Goal: Information Seeking & Learning: Learn about a topic

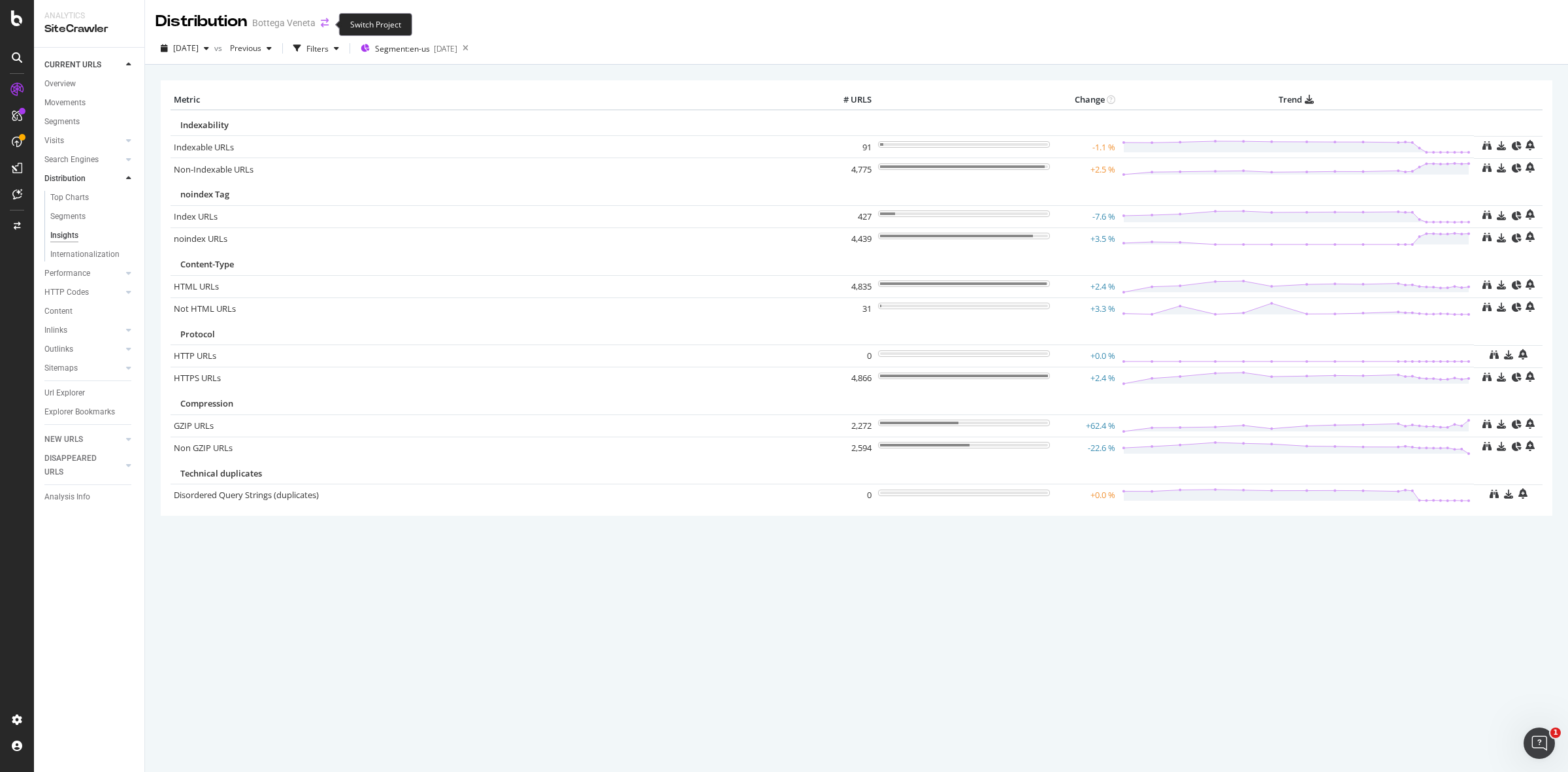
click at [325, 25] on icon "arrow-right-arrow-left" at bounding box center [325, 23] width 8 height 9
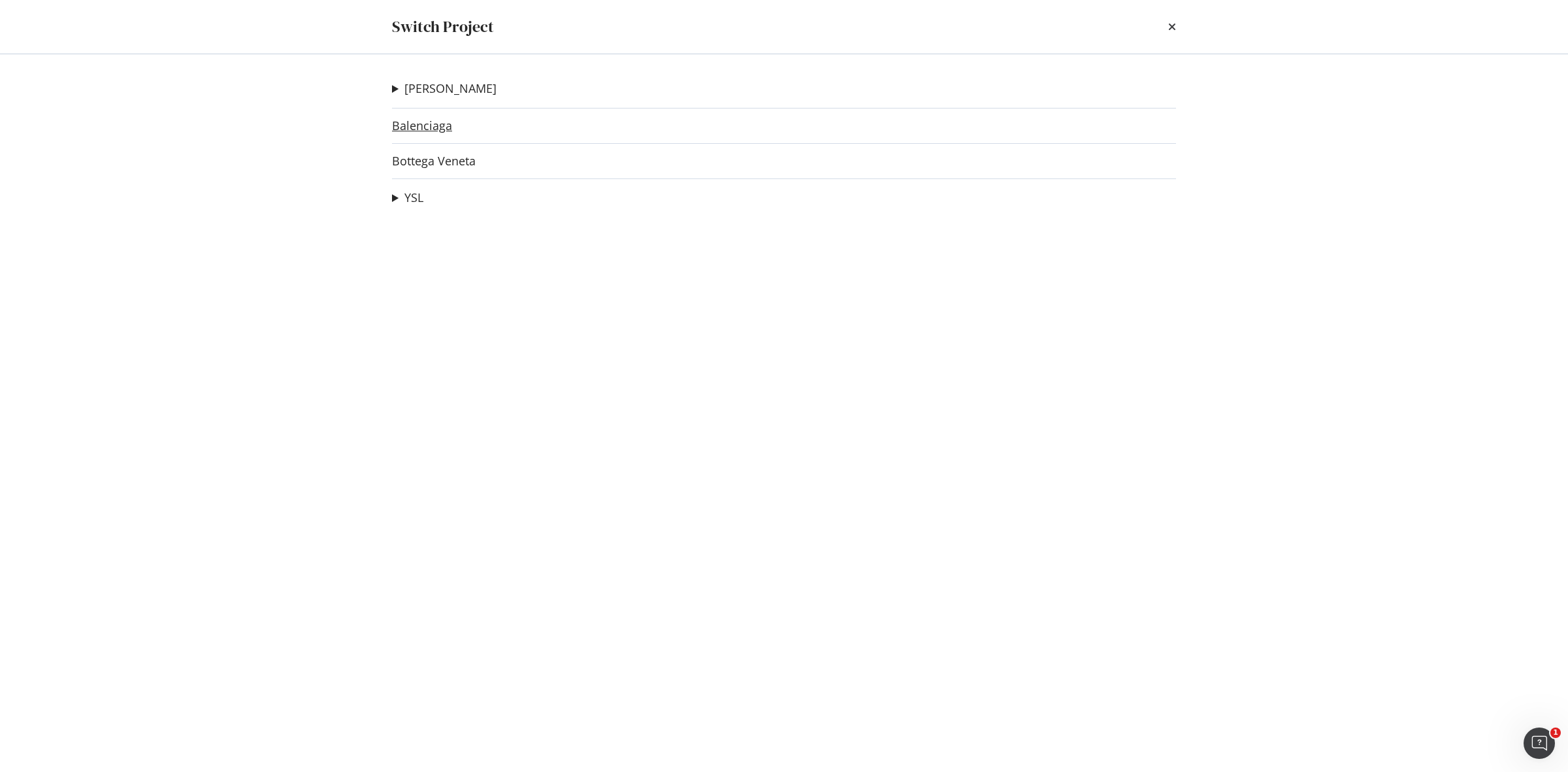
click at [399, 126] on link "Balenciaga" at bounding box center [422, 126] width 60 height 14
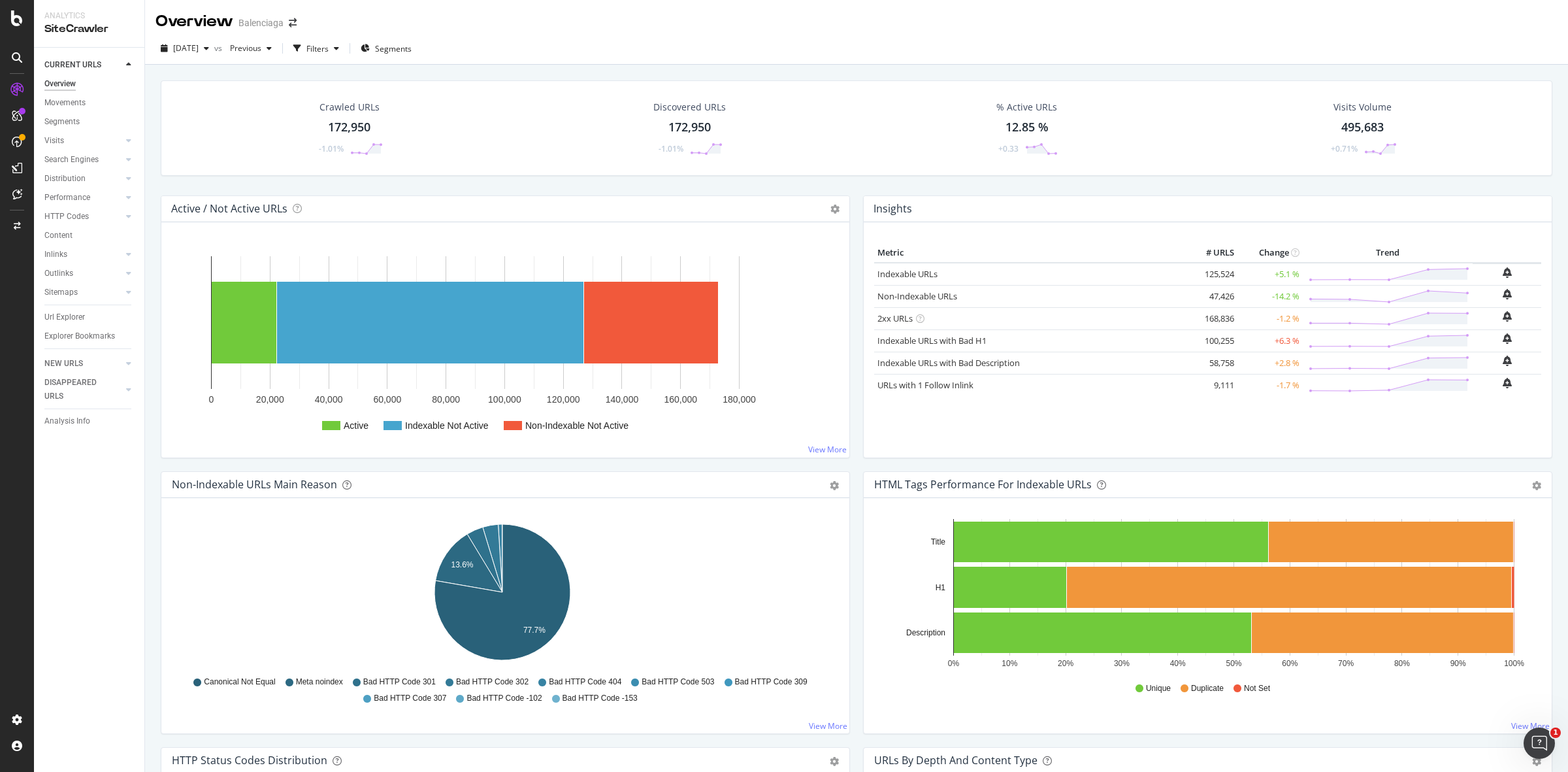
click at [56, 409] on div at bounding box center [88, 409] width 87 height 1
click at [62, 419] on div "Analysis Info" at bounding box center [67, 421] width 45 height 14
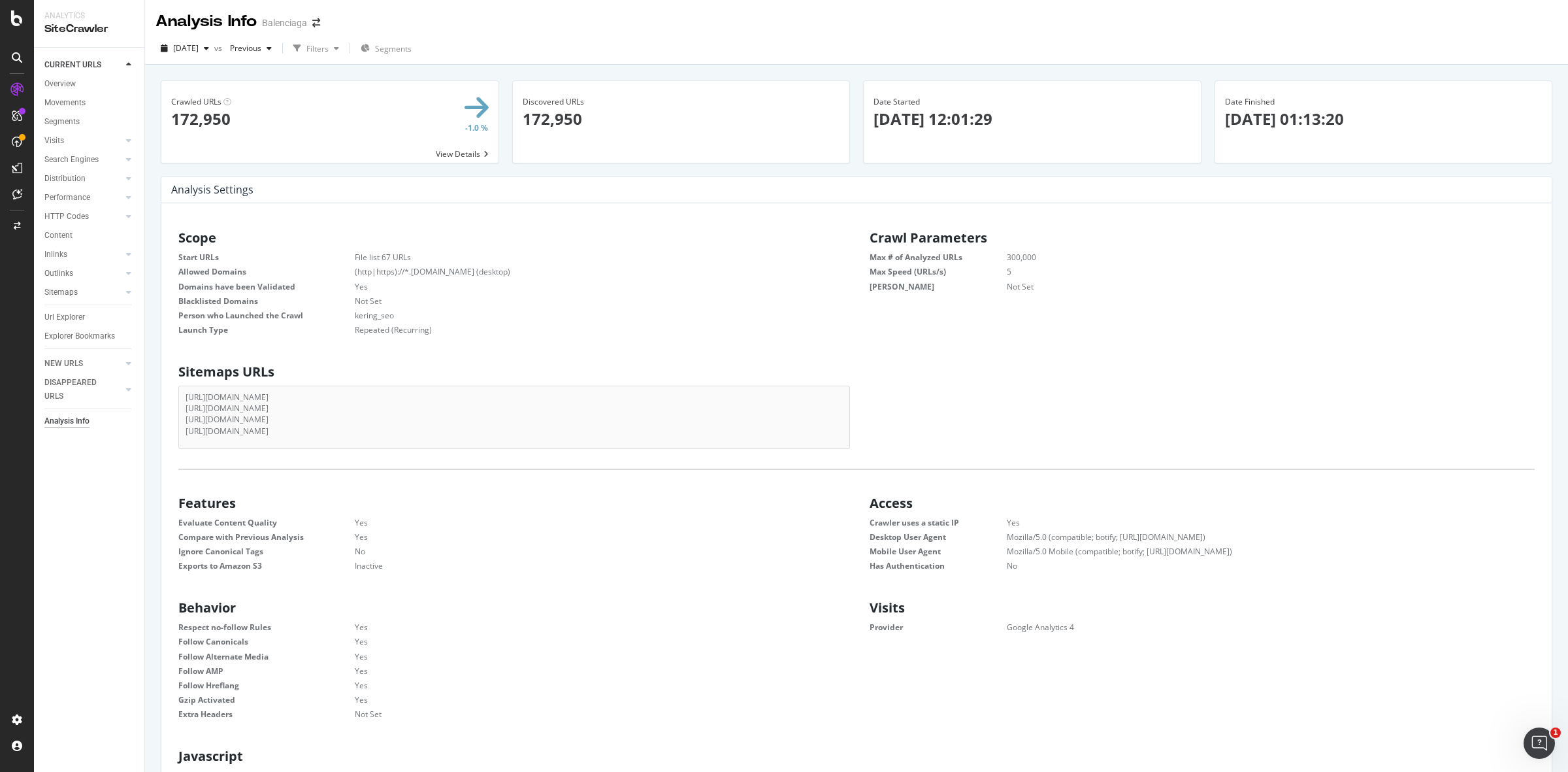
scroll to position [196, 651]
click at [88, 175] on div "AlertPanel" at bounding box center [69, 173] width 42 height 13
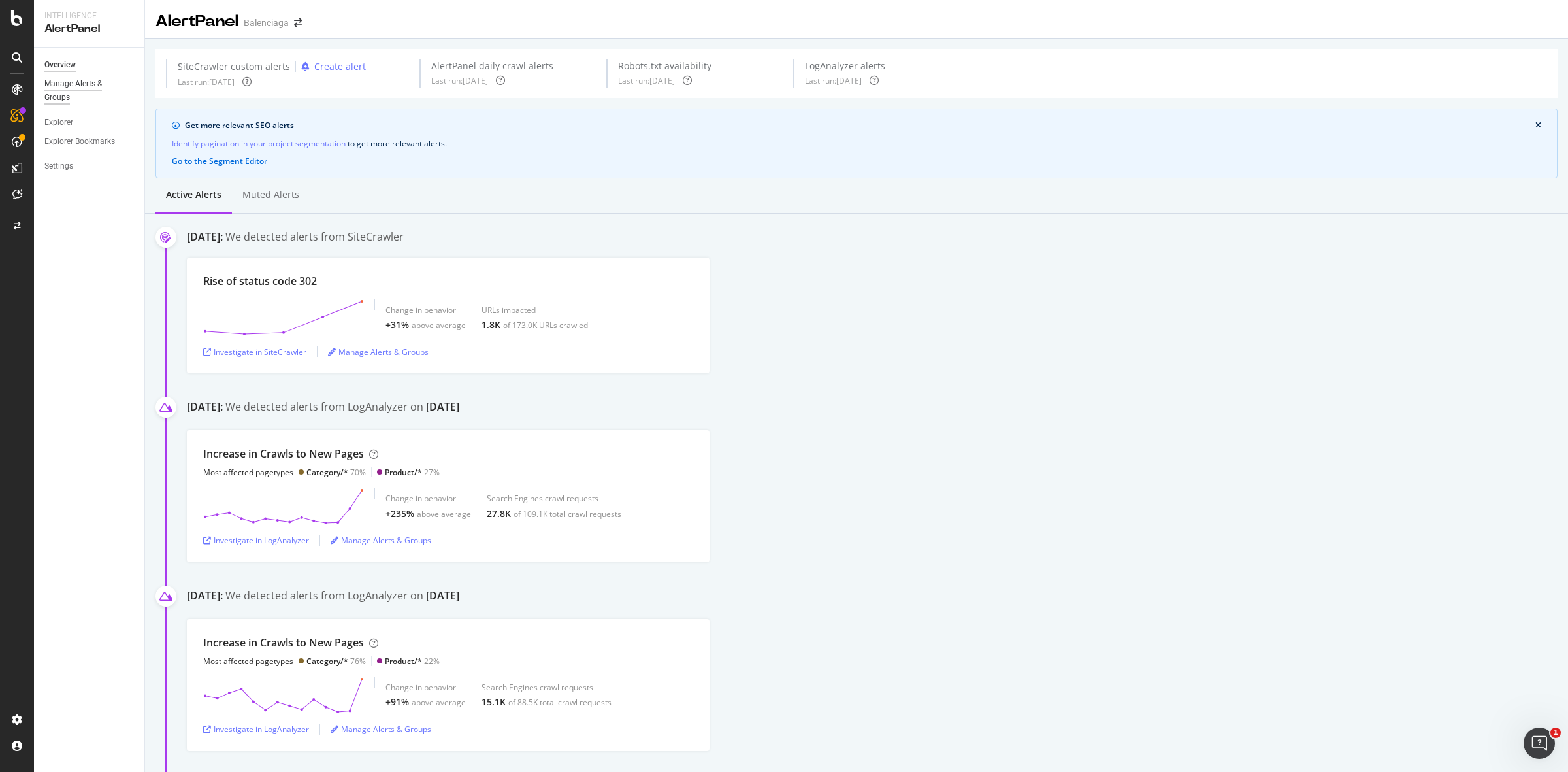
click at [47, 93] on div "Manage Alerts & Groups" at bounding box center [83, 90] width 78 height 27
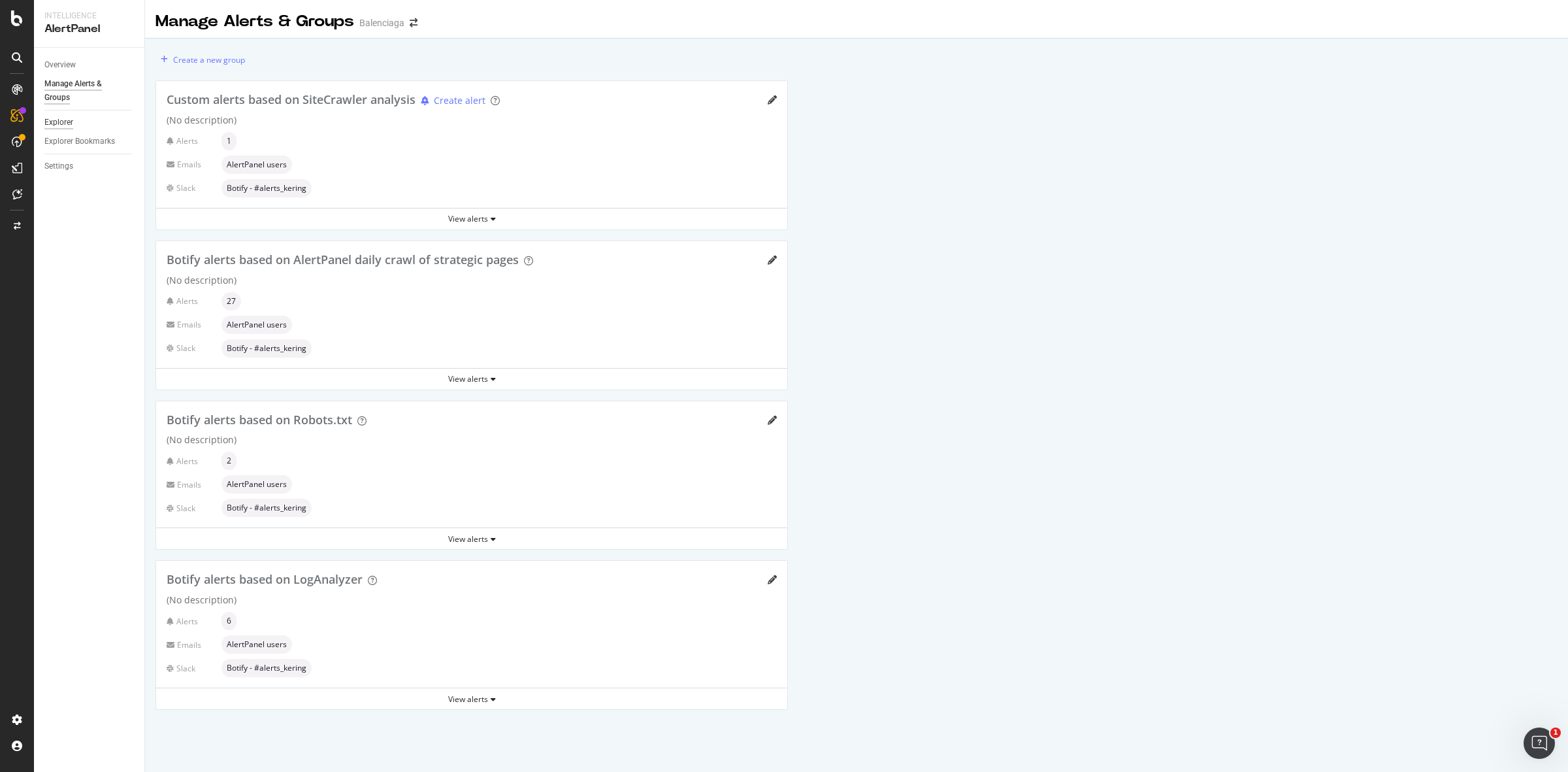
click at [63, 120] on div "Explorer" at bounding box center [58, 122] width 29 height 14
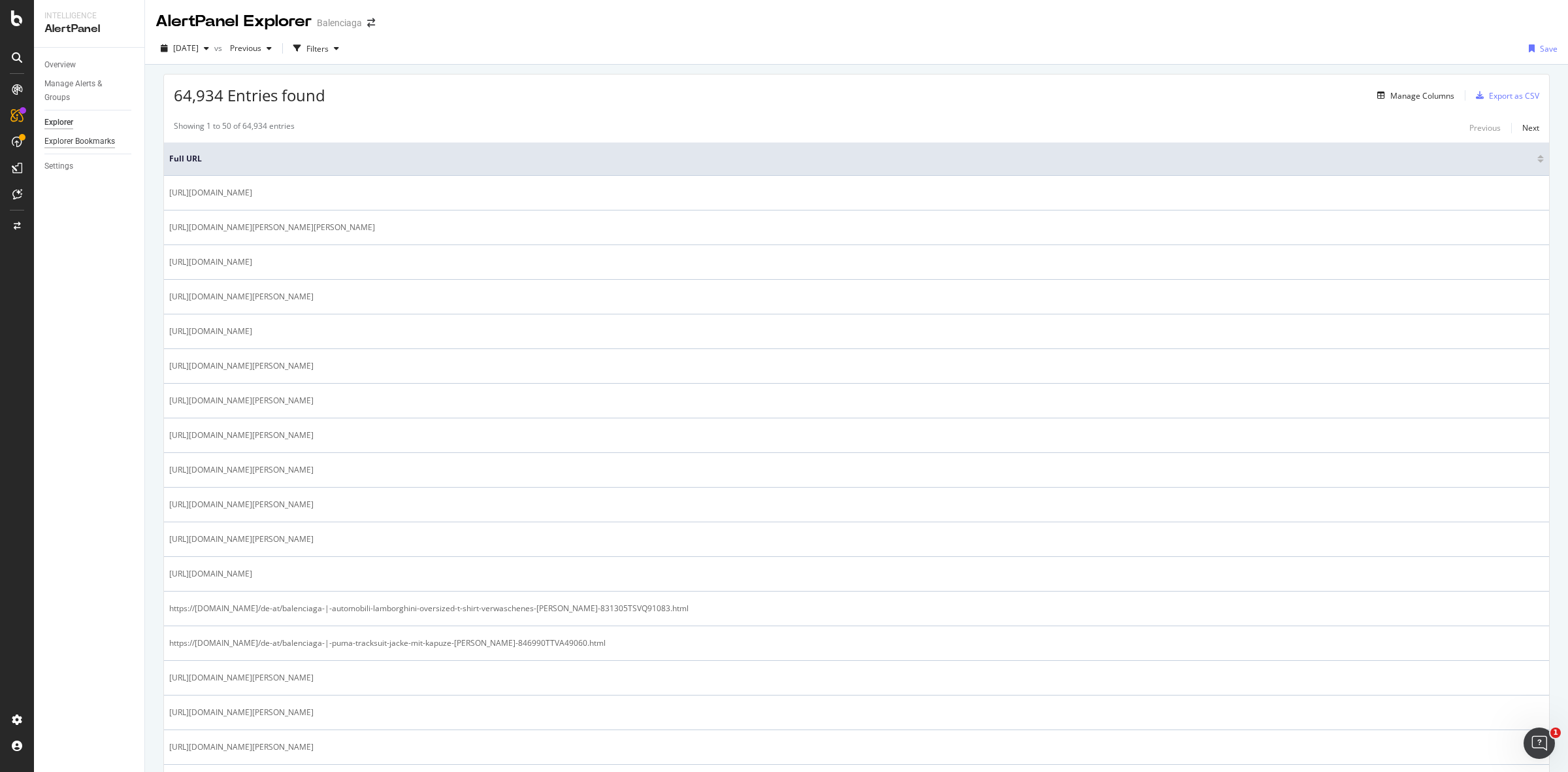
click at [68, 142] on div "Explorer Bookmarks" at bounding box center [80, 141] width 71 height 14
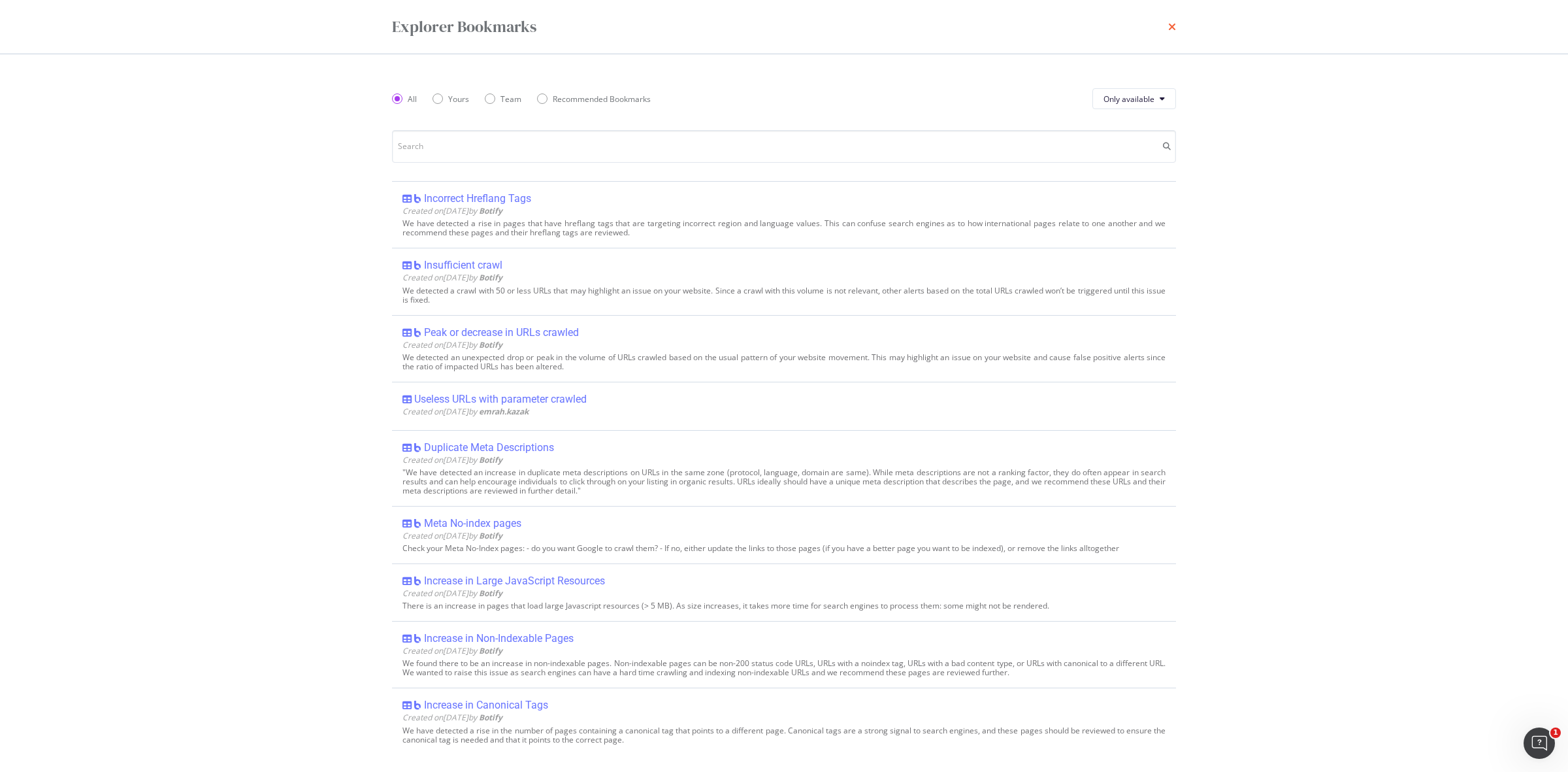
click at [1173, 21] on icon "times" at bounding box center [1172, 27] width 8 height 11
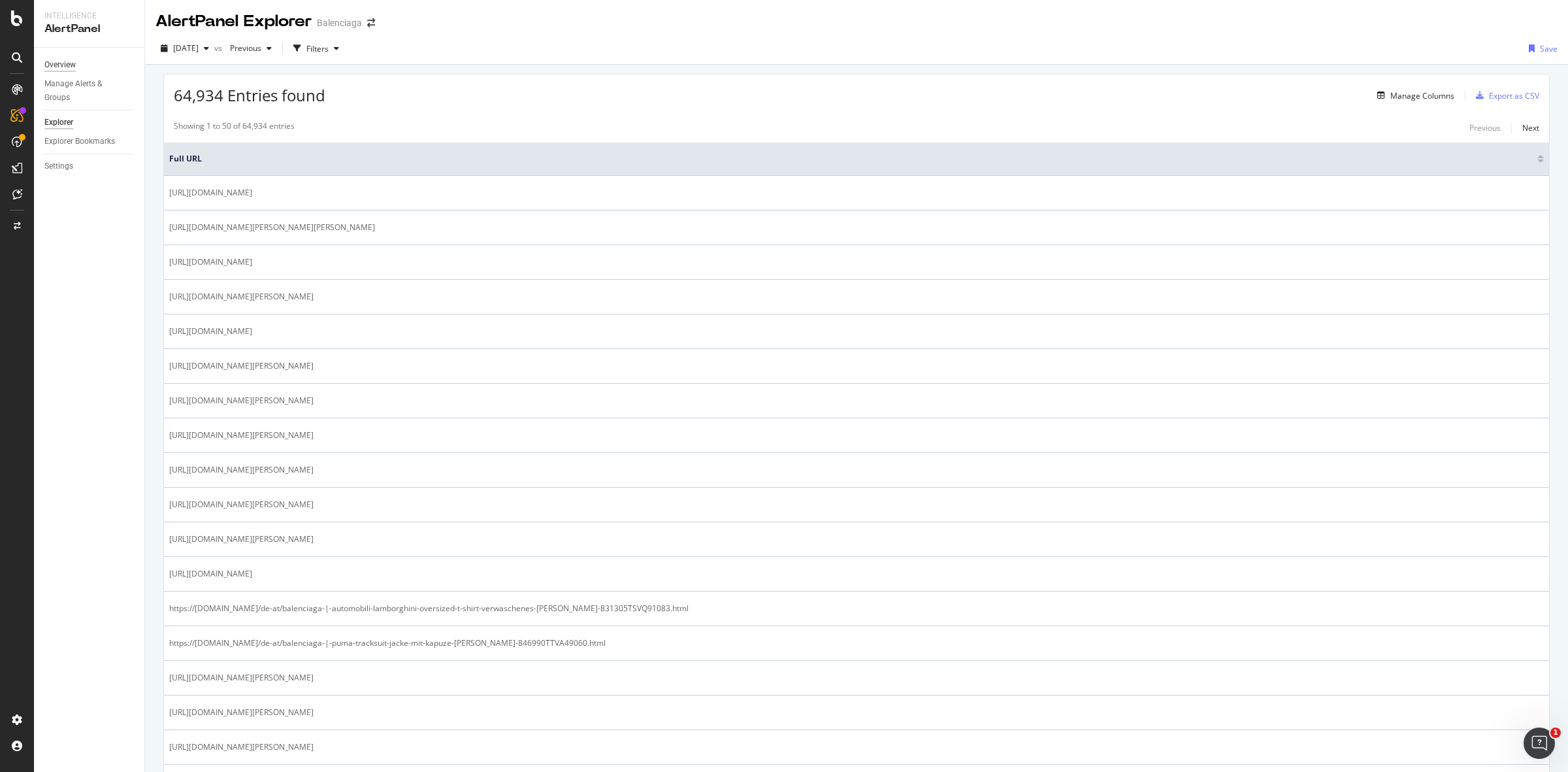
click at [59, 67] on div "Overview" at bounding box center [60, 65] width 31 height 14
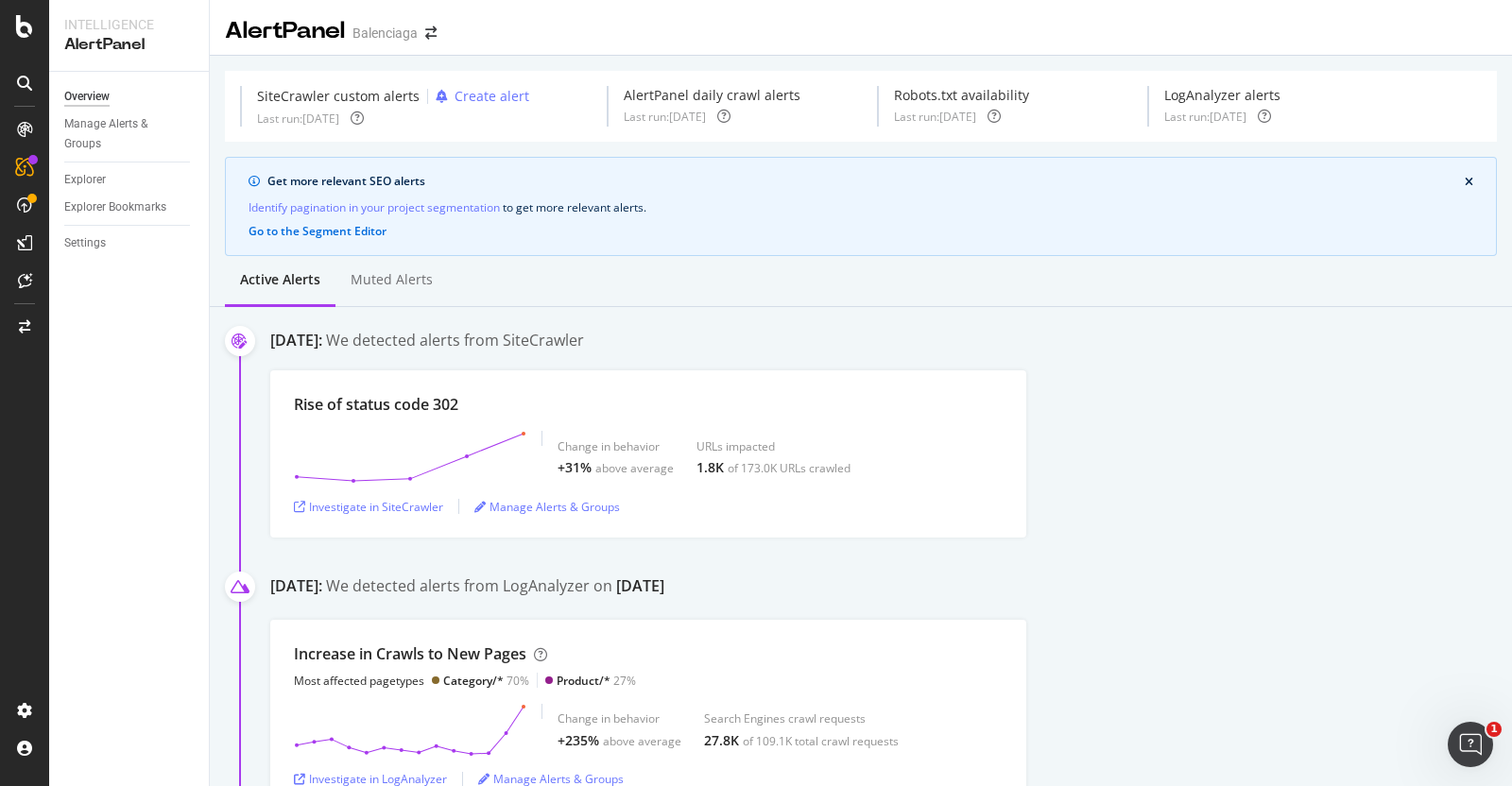
drag, startPoint x: 1112, startPoint y: 267, endPoint x: 1201, endPoint y: 286, distance: 91.0
click at [1130, 271] on div "Active alerts Muted alerts" at bounding box center [861, 281] width 1303 height 51
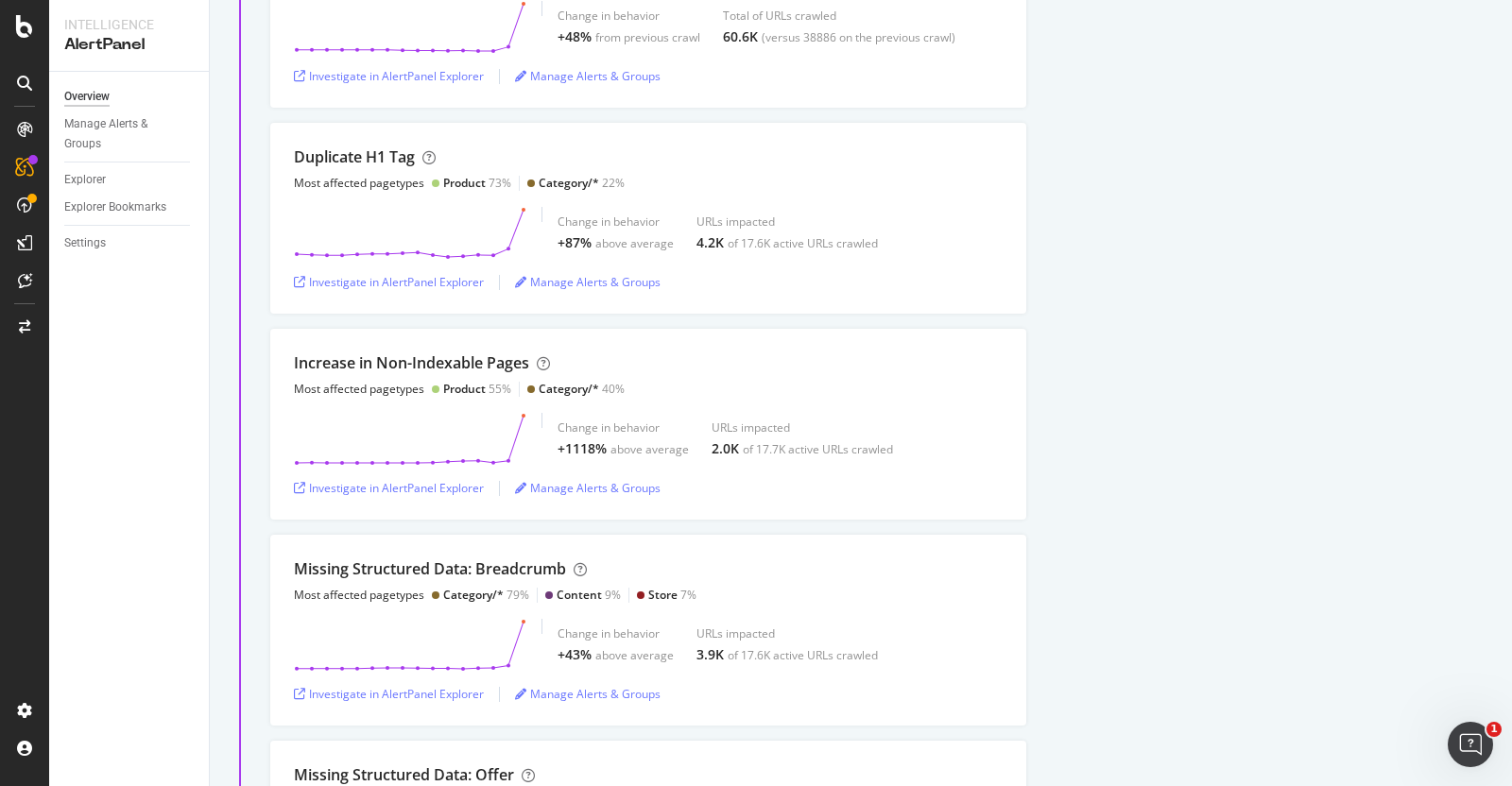
scroll to position [3305, 0]
click at [363, 481] on div "Investigate in AlertPanel Explorer" at bounding box center [389, 489] width 190 height 16
